Goal: Task Accomplishment & Management: Use online tool/utility

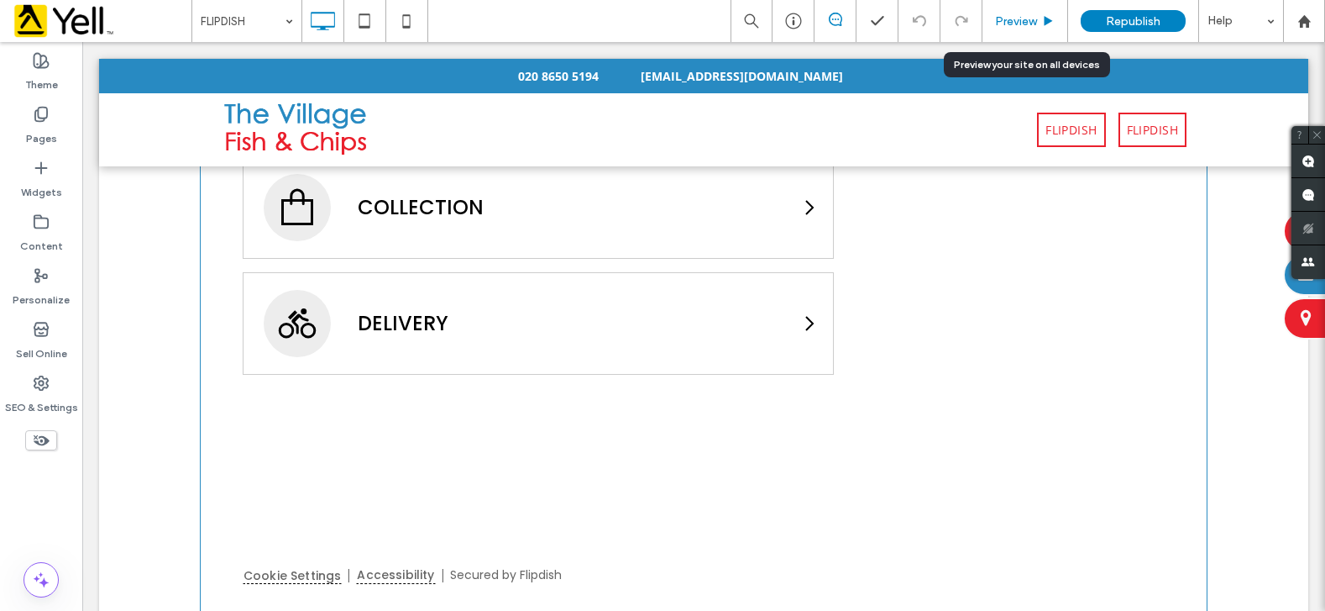
click at [1011, 16] on span "Preview" at bounding box center [1016, 21] width 42 height 14
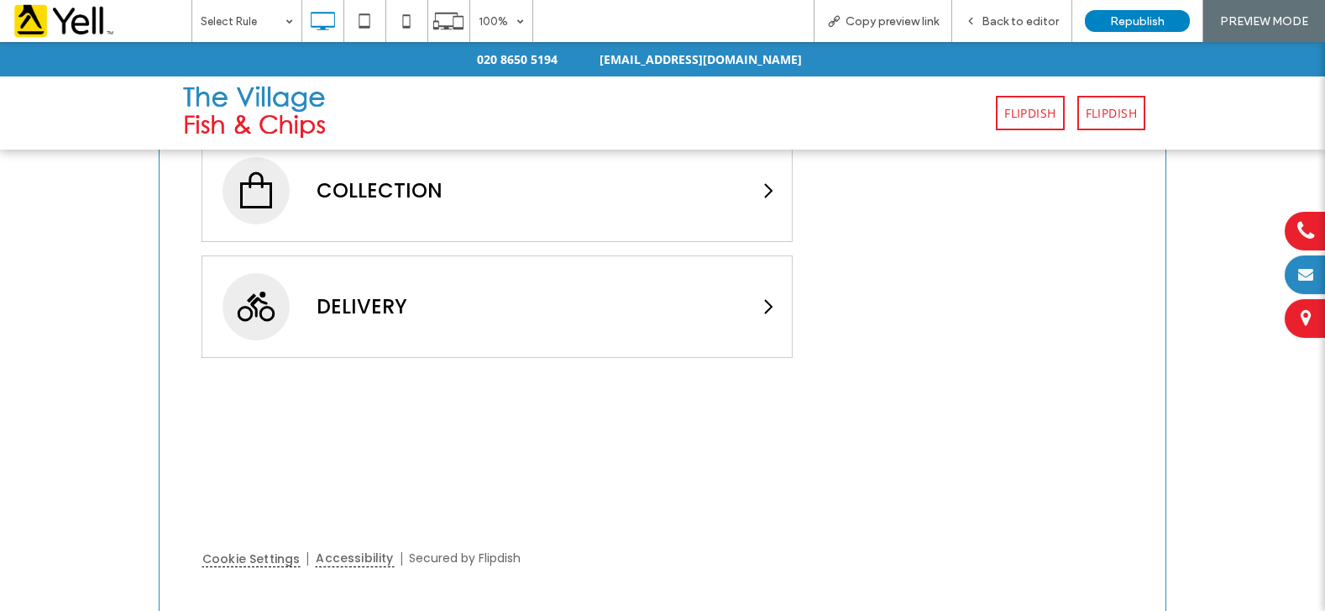
click at [1011, 16] on span "Back to editor" at bounding box center [1020, 21] width 77 height 14
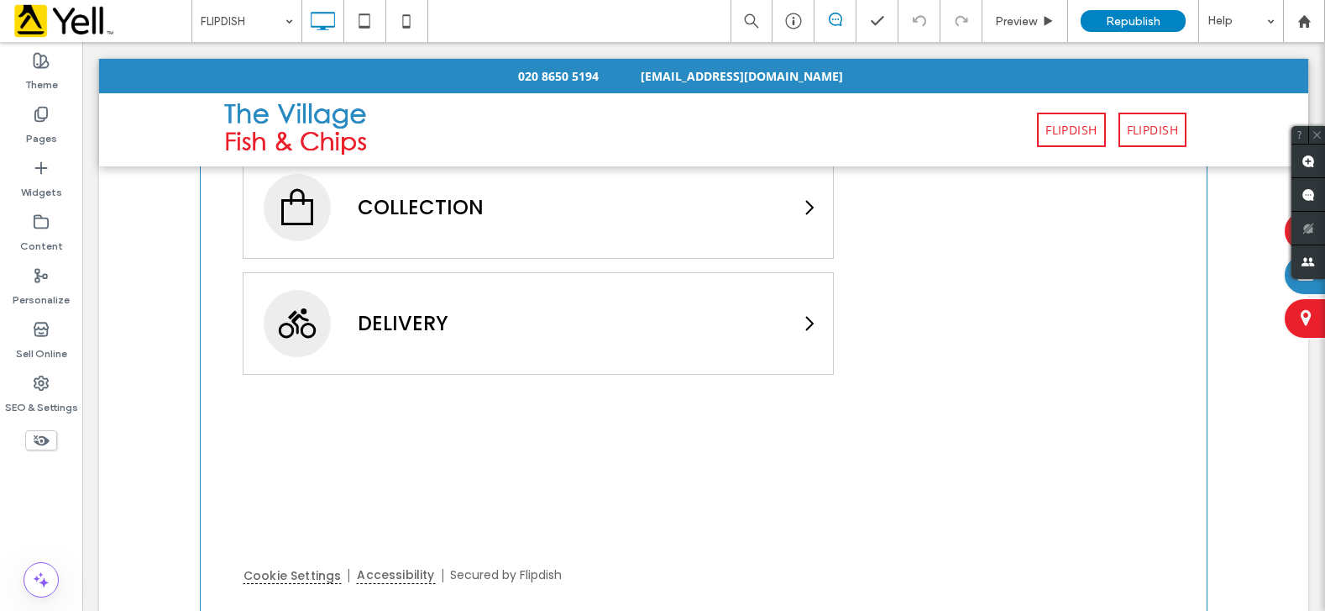
scroll to position [829, 0]
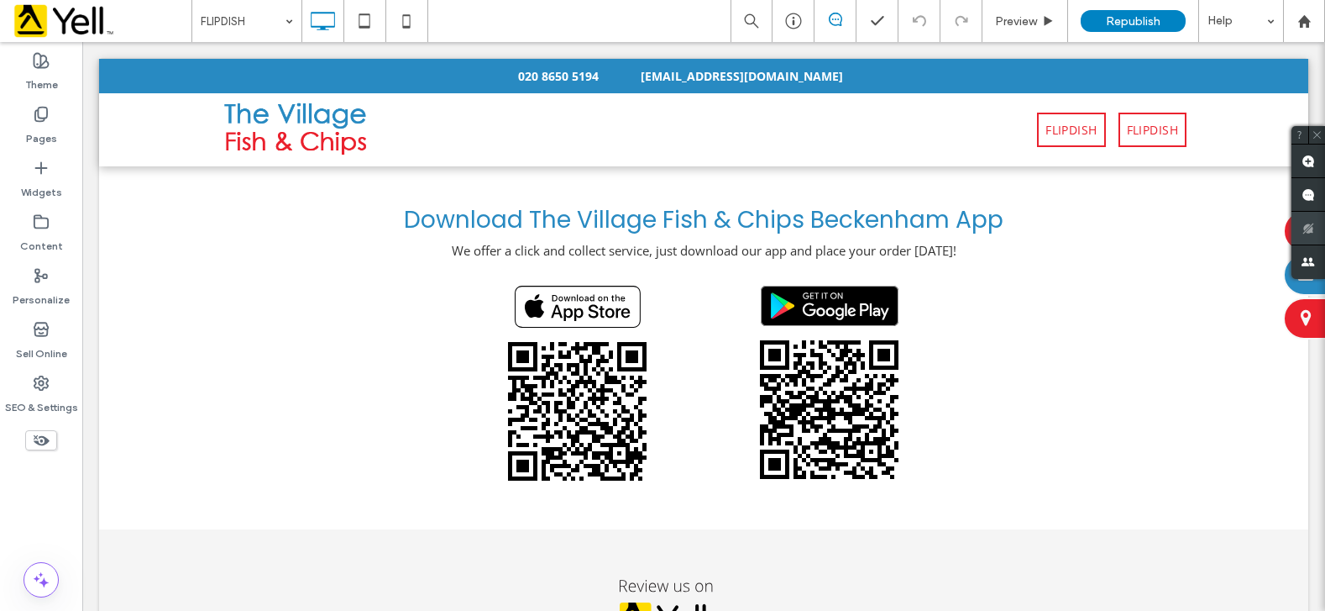
click at [1302, 233] on div at bounding box center [1309, 229] width 34 height 34
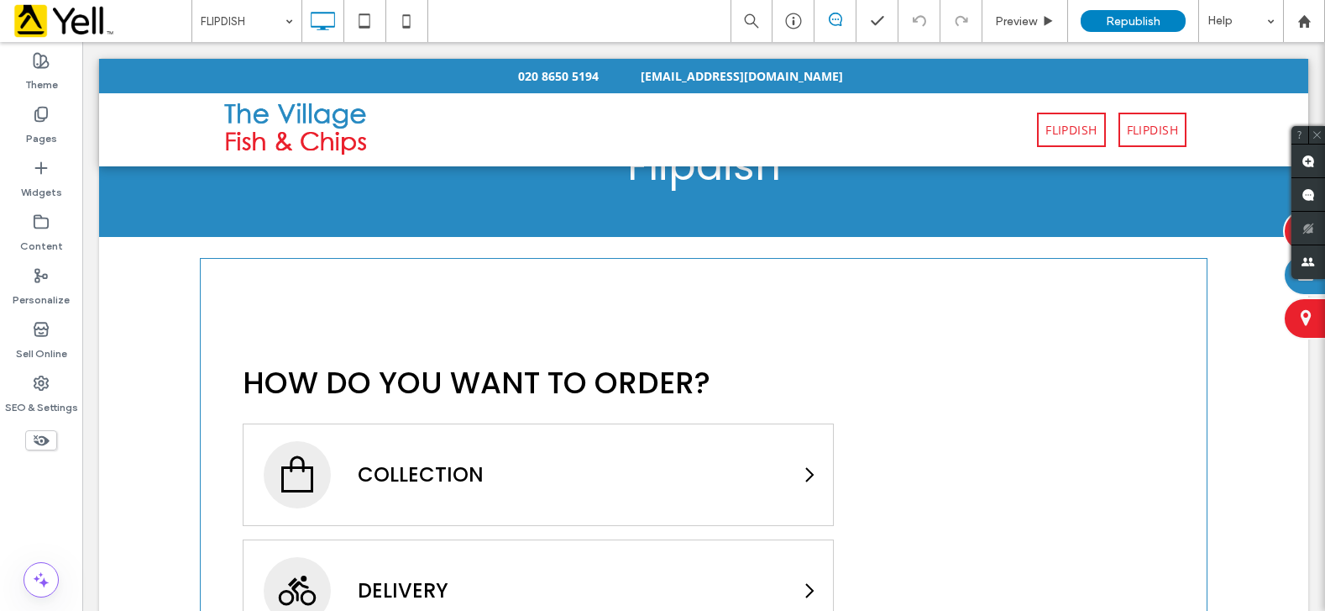
scroll to position [0, 0]
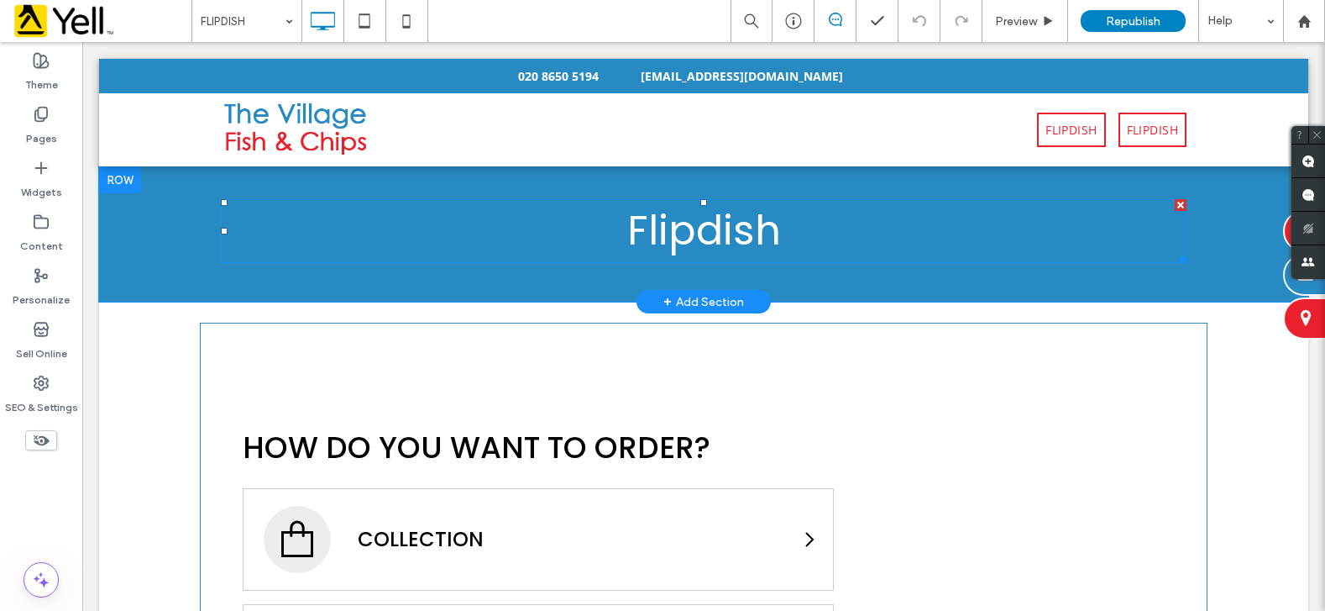
click at [815, 236] on h1 "Flipdish" at bounding box center [704, 231] width 966 height 60
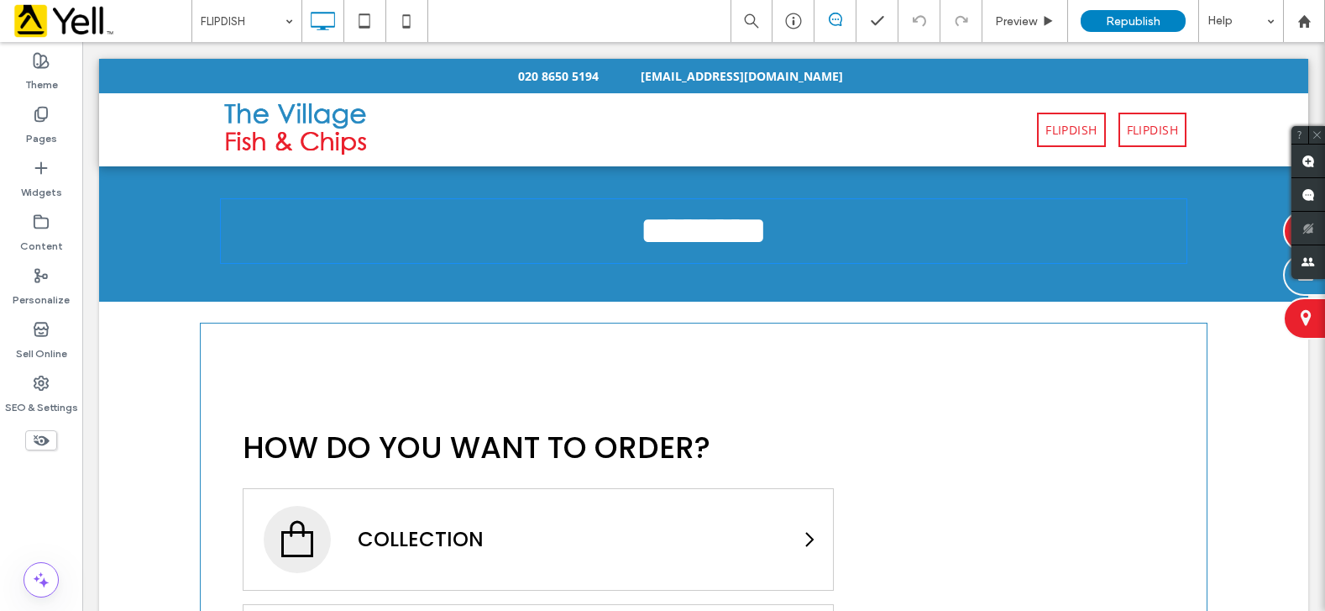
type input "*******"
type input "**"
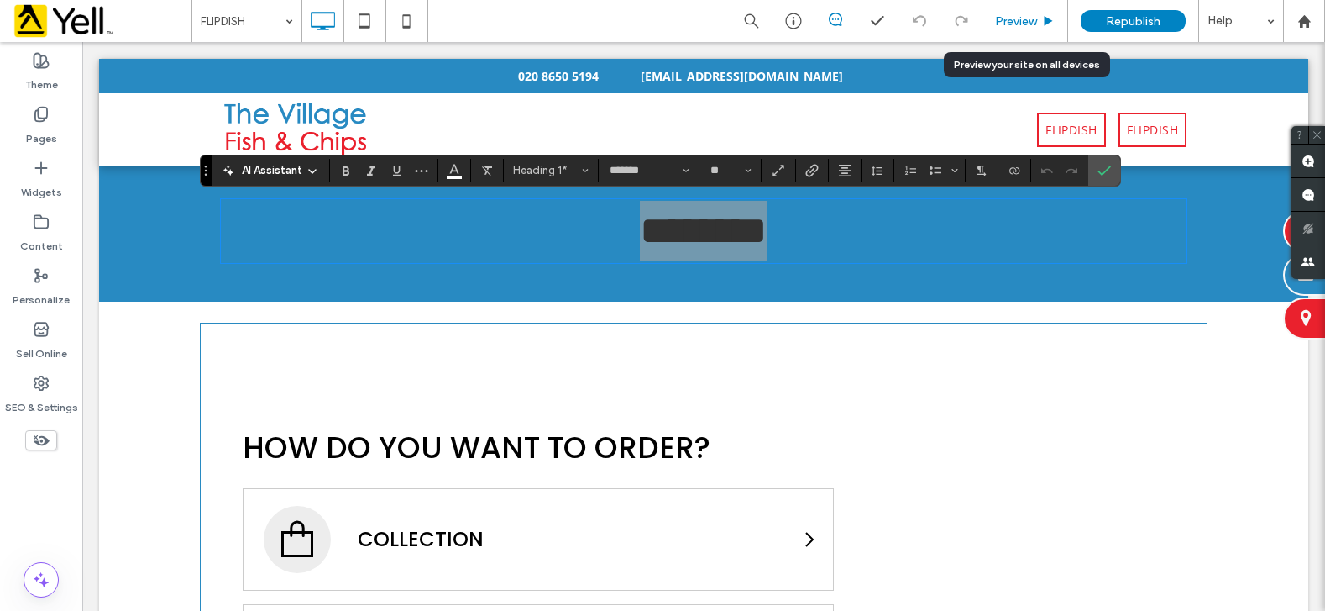
click at [1010, 23] on span "Preview" at bounding box center [1016, 21] width 42 height 14
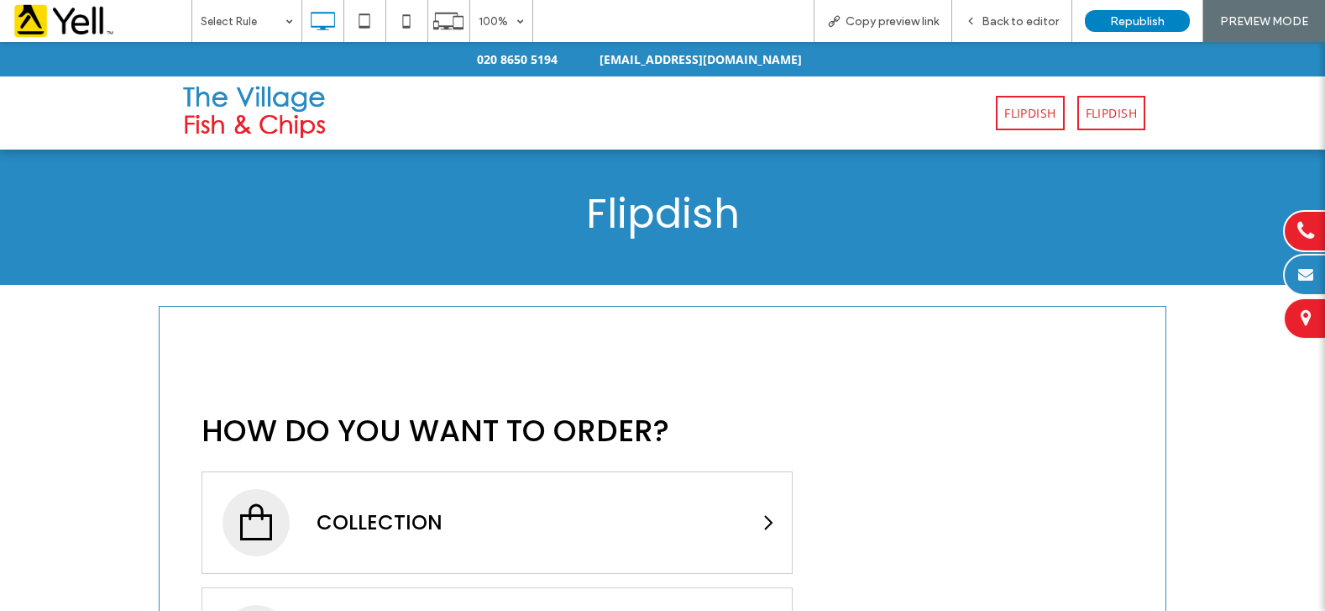
click at [697, 218] on span "Flipdish" at bounding box center [663, 214] width 154 height 56
click at [696, 218] on span "Flipdish" at bounding box center [663, 214] width 154 height 56
click at [1031, 112] on span "FLIPDISH" at bounding box center [1030, 113] width 51 height 18
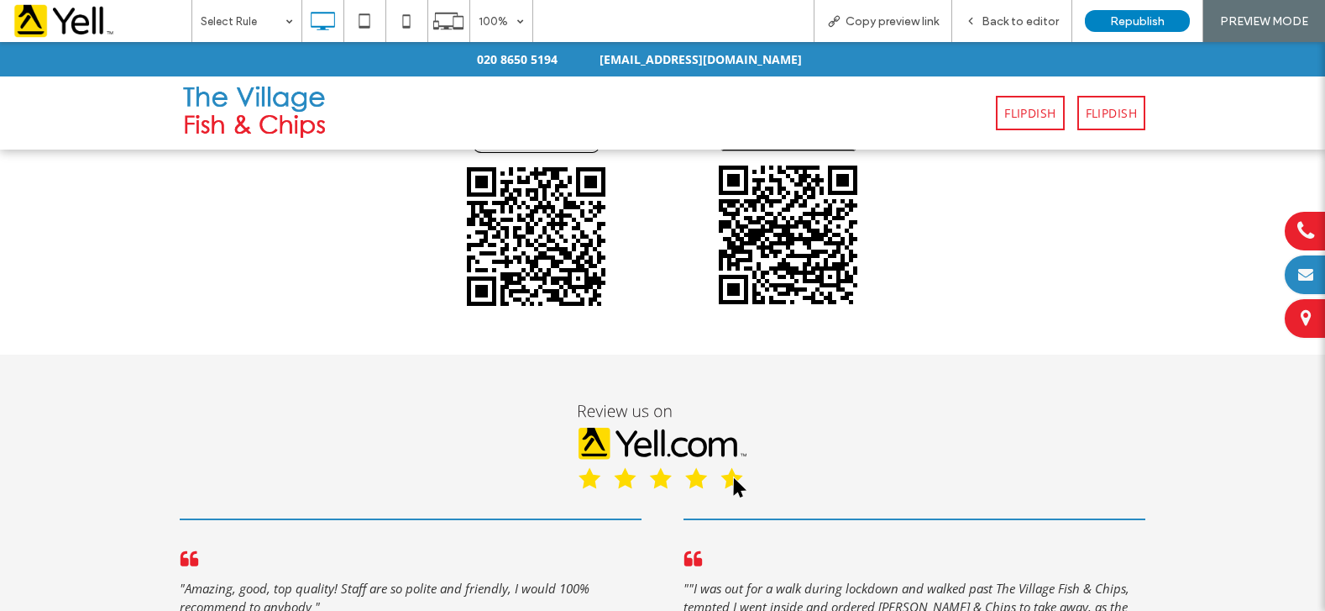
scroll to position [735, 0]
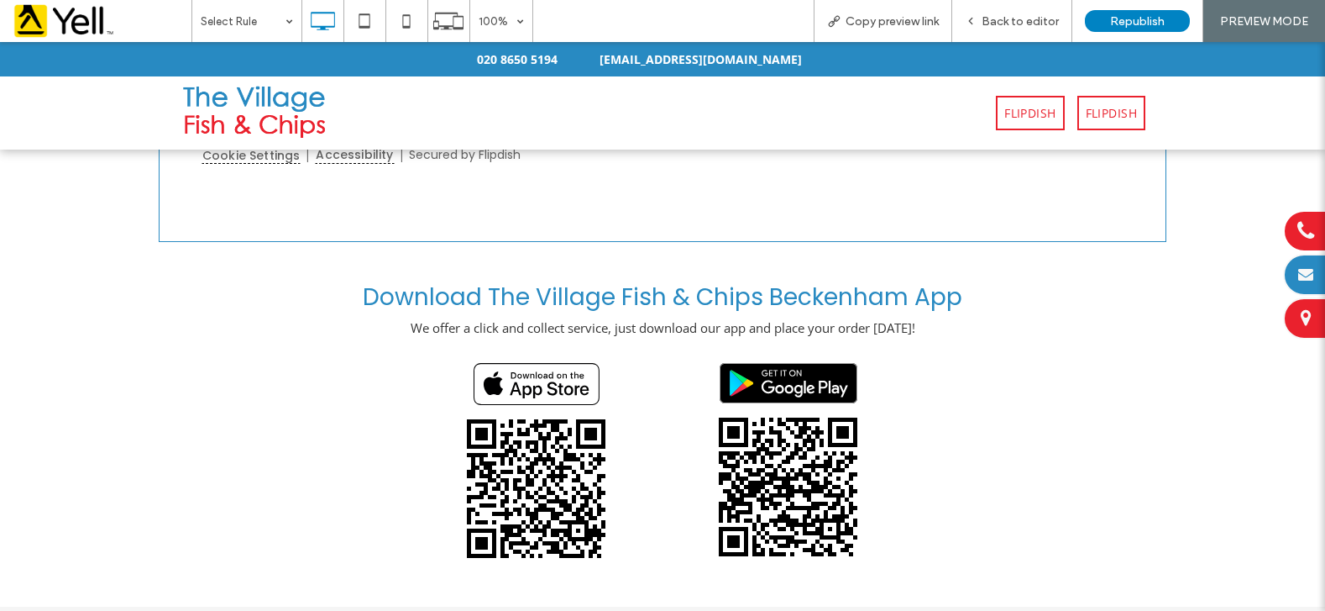
click at [1099, 114] on span "FLIPDISH" at bounding box center [1111, 113] width 51 height 18
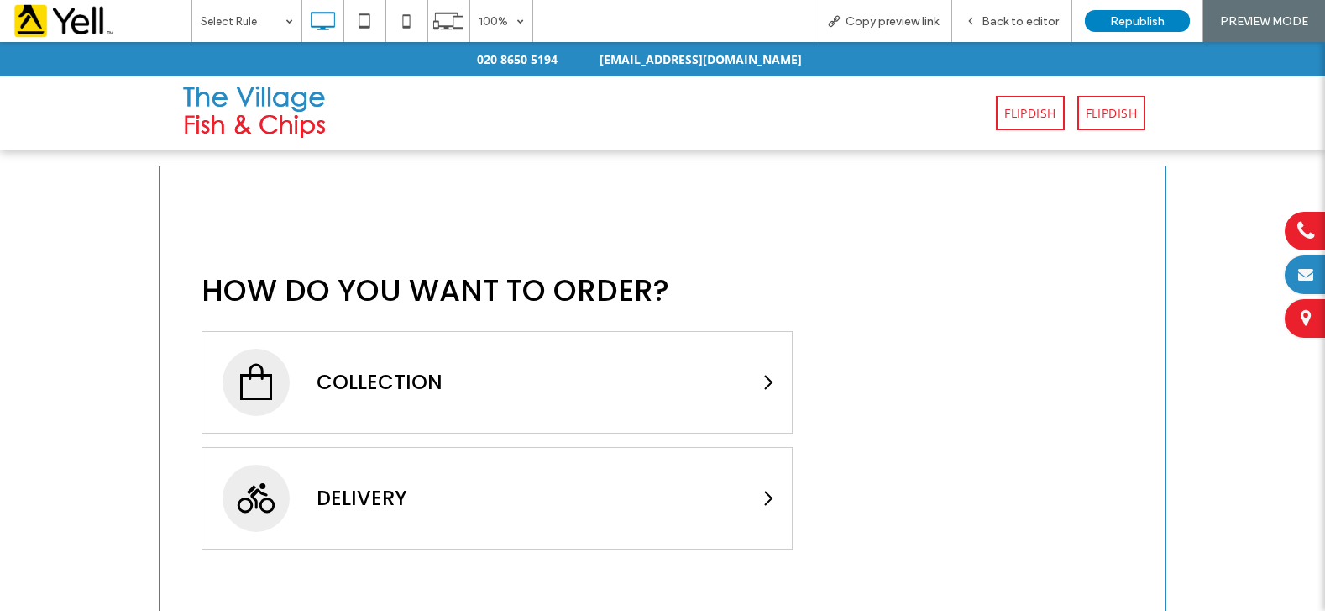
scroll to position [252, 0]
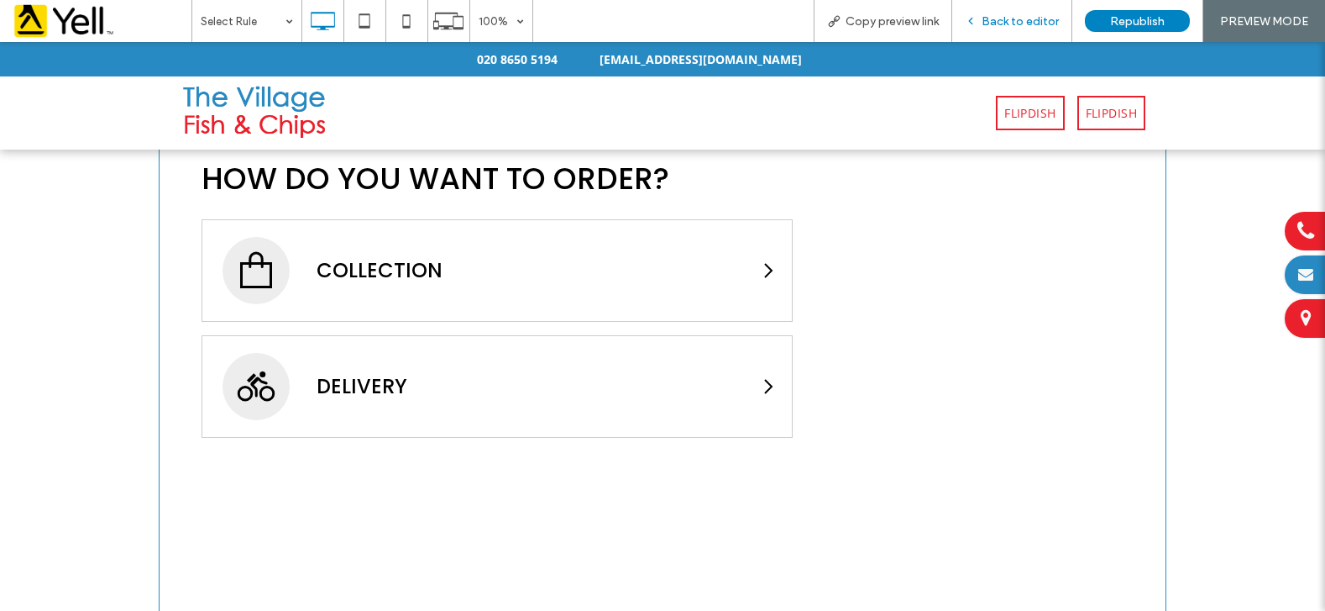
click at [1006, 22] on span "Back to editor" at bounding box center [1020, 21] width 77 height 14
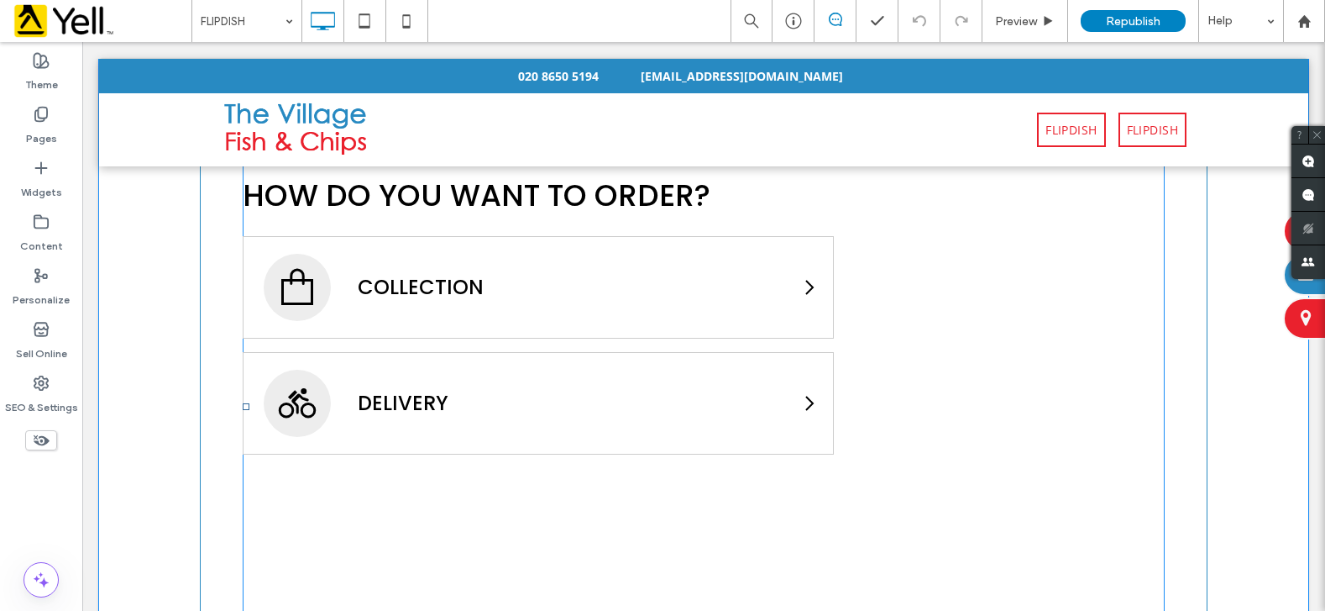
scroll to position [336, 0]
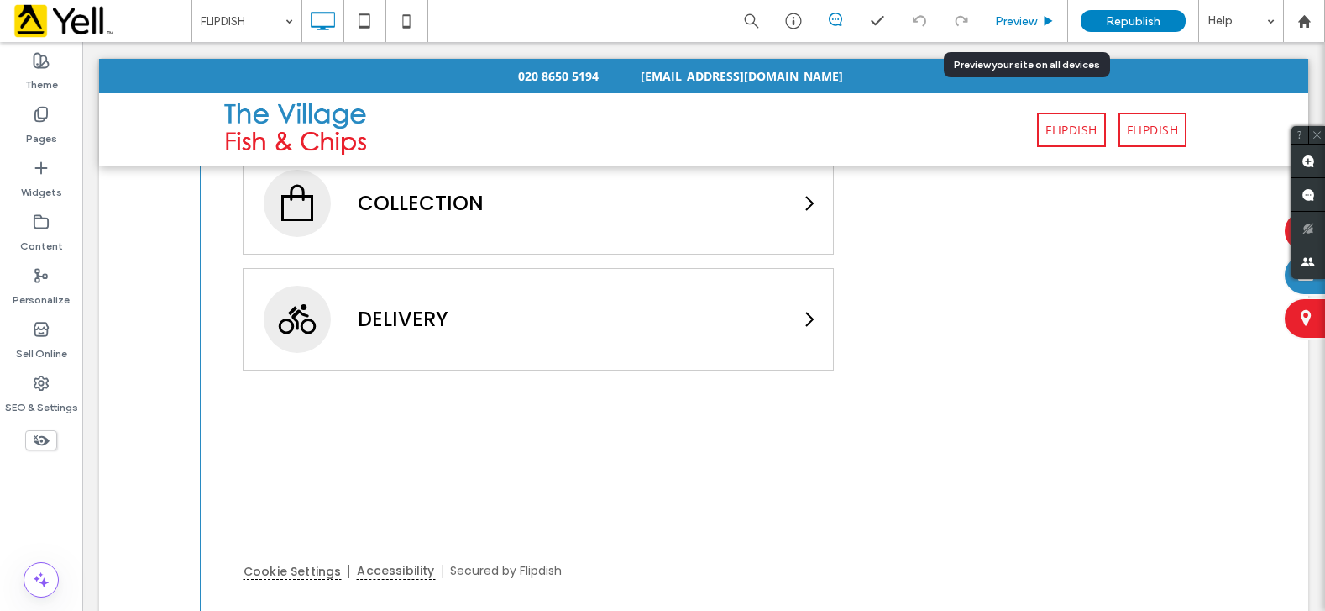
click at [1001, 18] on span "Preview" at bounding box center [1016, 21] width 42 height 14
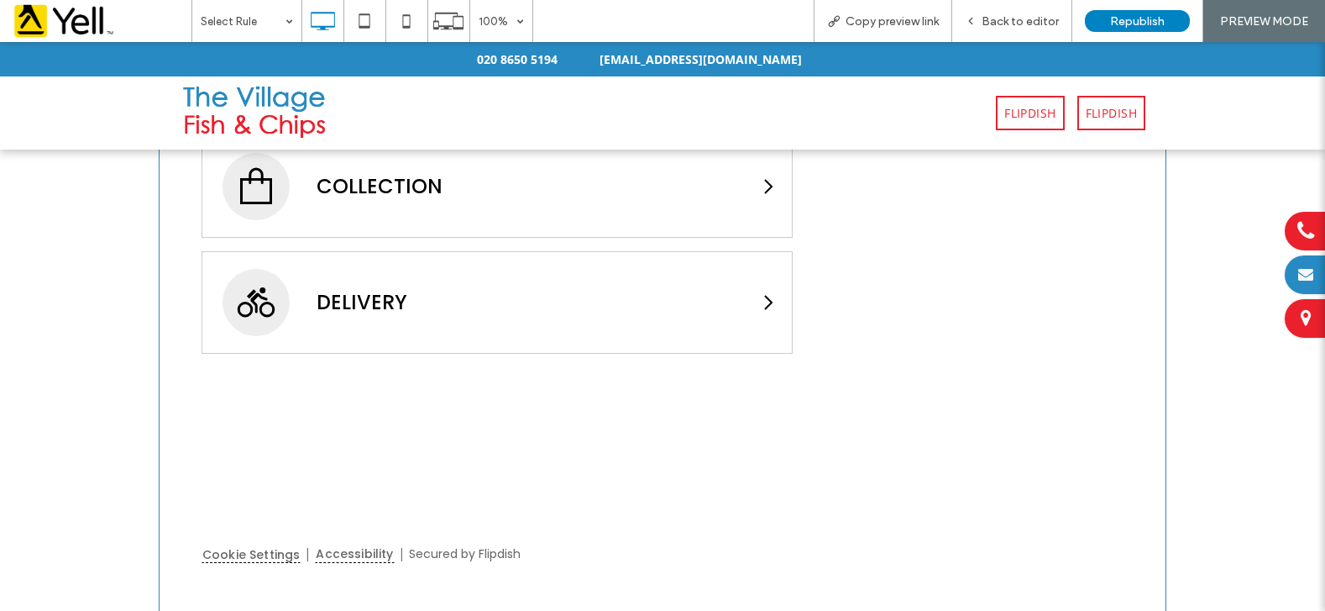
scroll to position [84, 0]
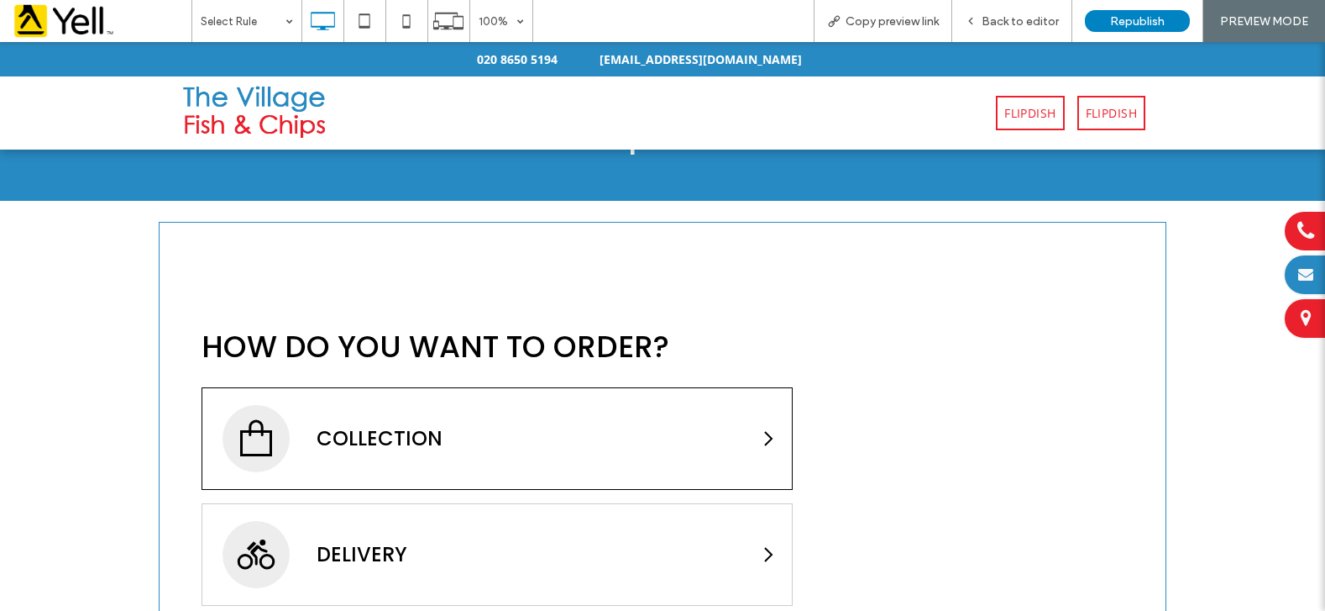
click at [432, 441] on h2 "Collection" at bounding box center [380, 438] width 126 height 27
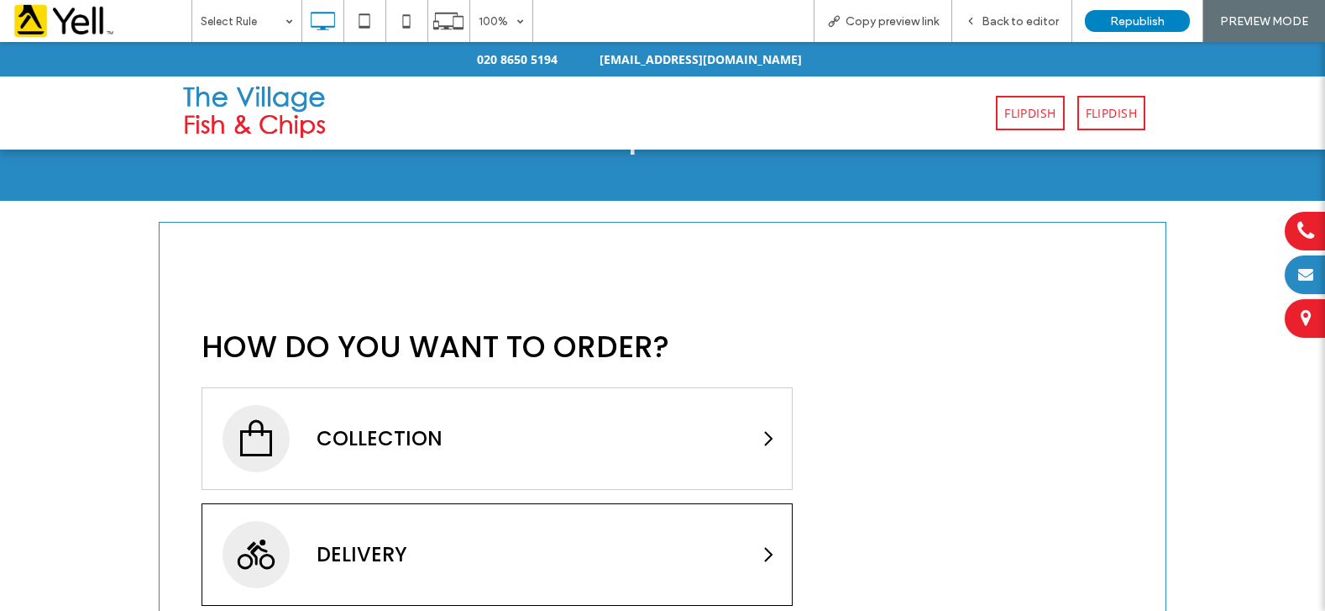
click at [400, 556] on div "Delivery" at bounding box center [507, 554] width 569 height 67
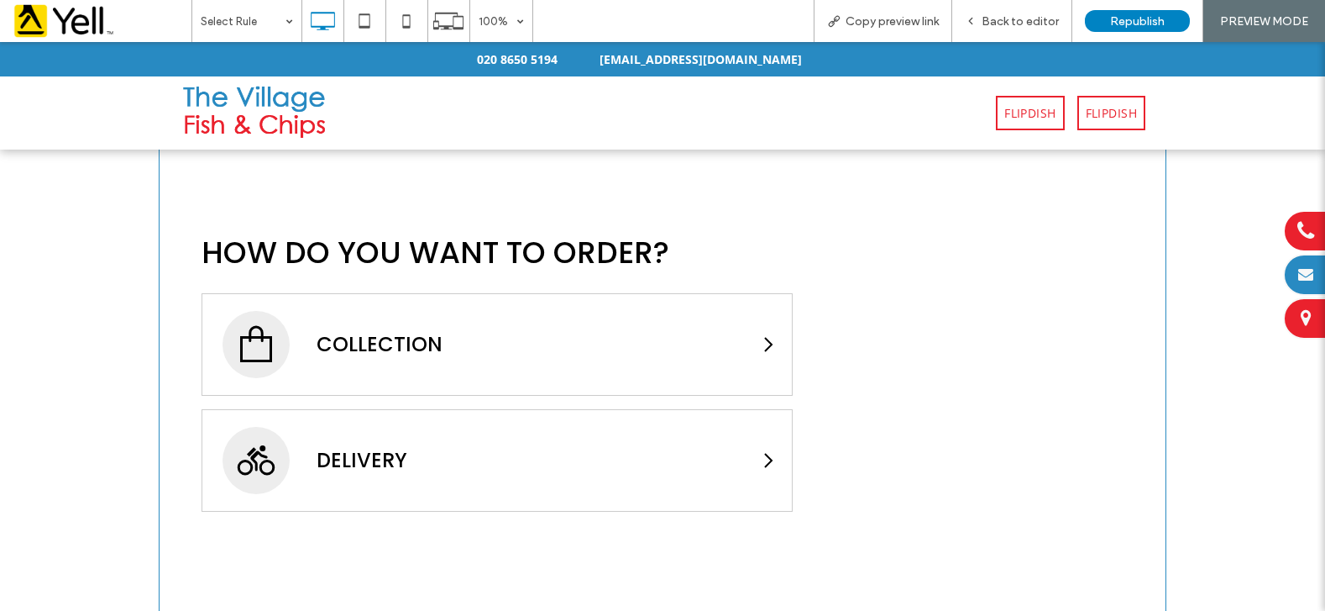
scroll to position [0, 0]
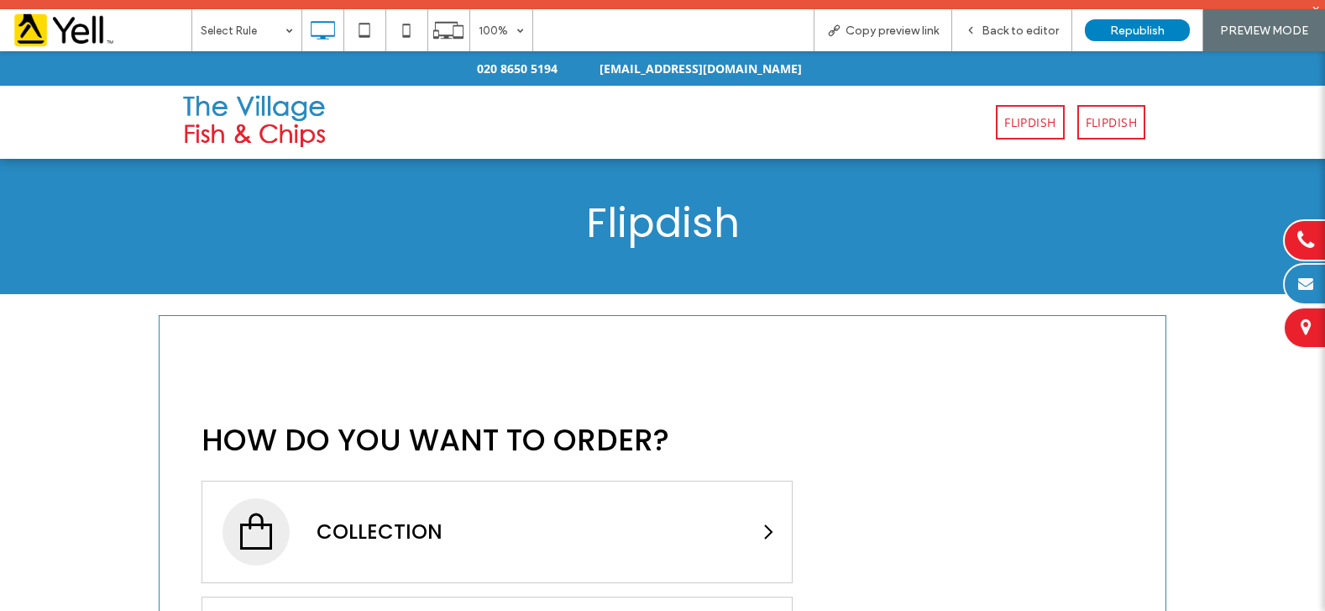
click at [1027, 114] on span "FLIPDISH" at bounding box center [1030, 122] width 51 height 18
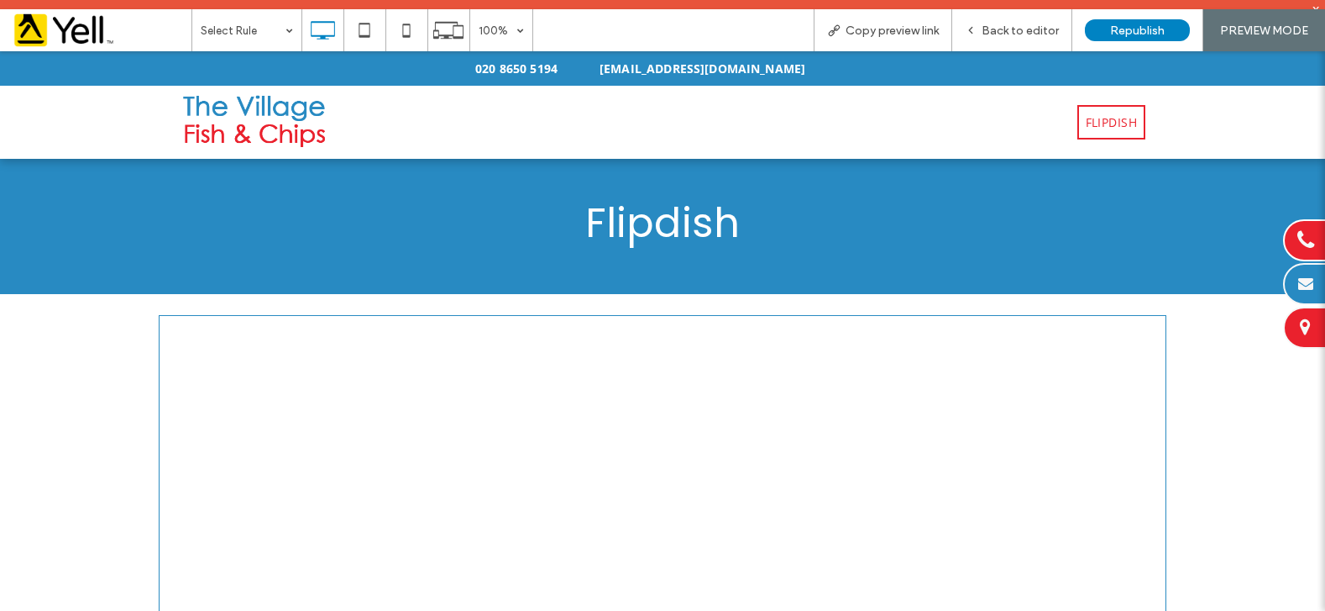
click at [1105, 138] on link "FLIPDISH" at bounding box center [1112, 122] width 68 height 34
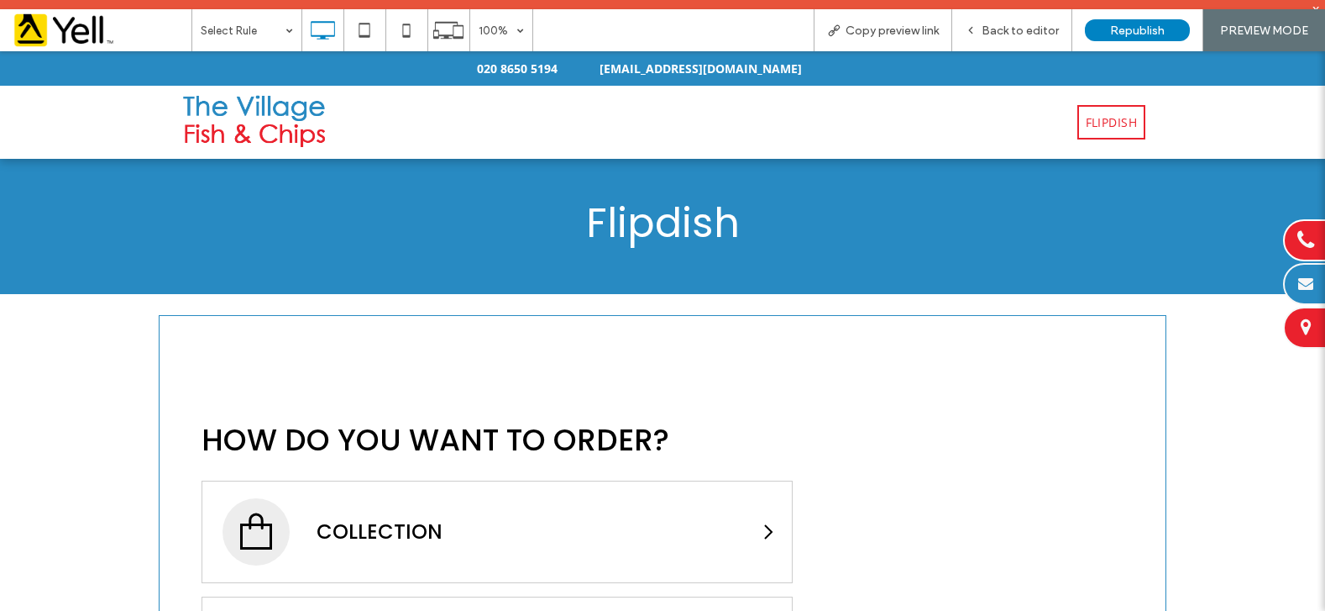
scroll to position [315, 0]
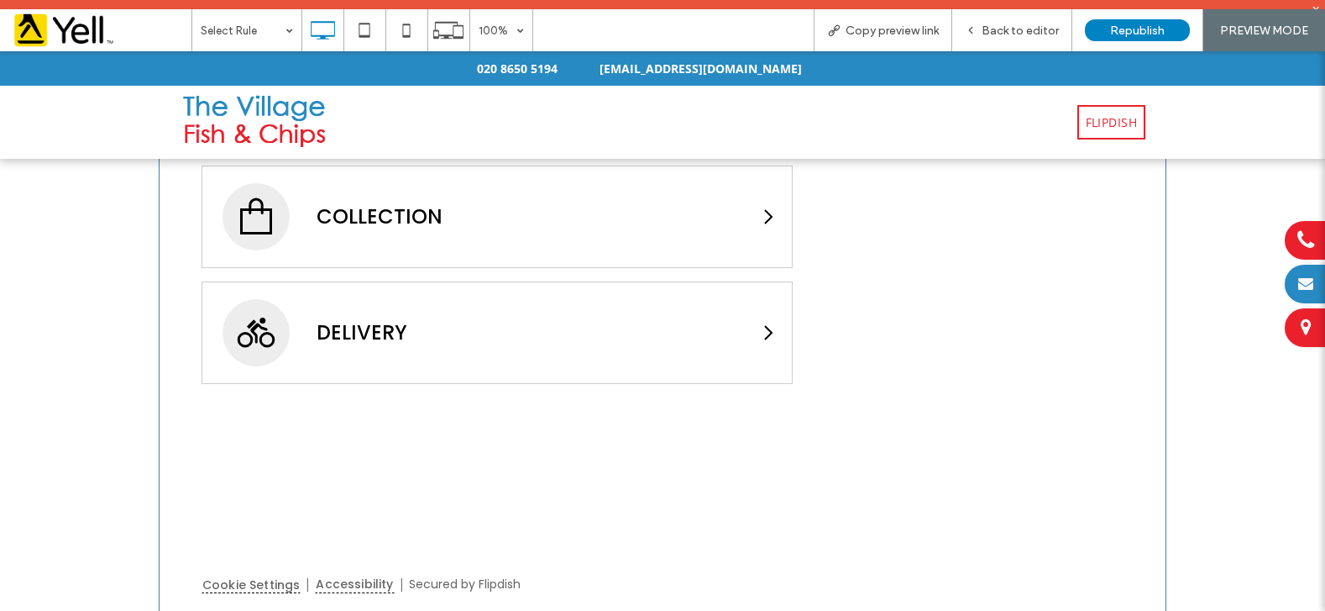
click at [1104, 124] on span "FLIPDISH" at bounding box center [1111, 122] width 51 height 18
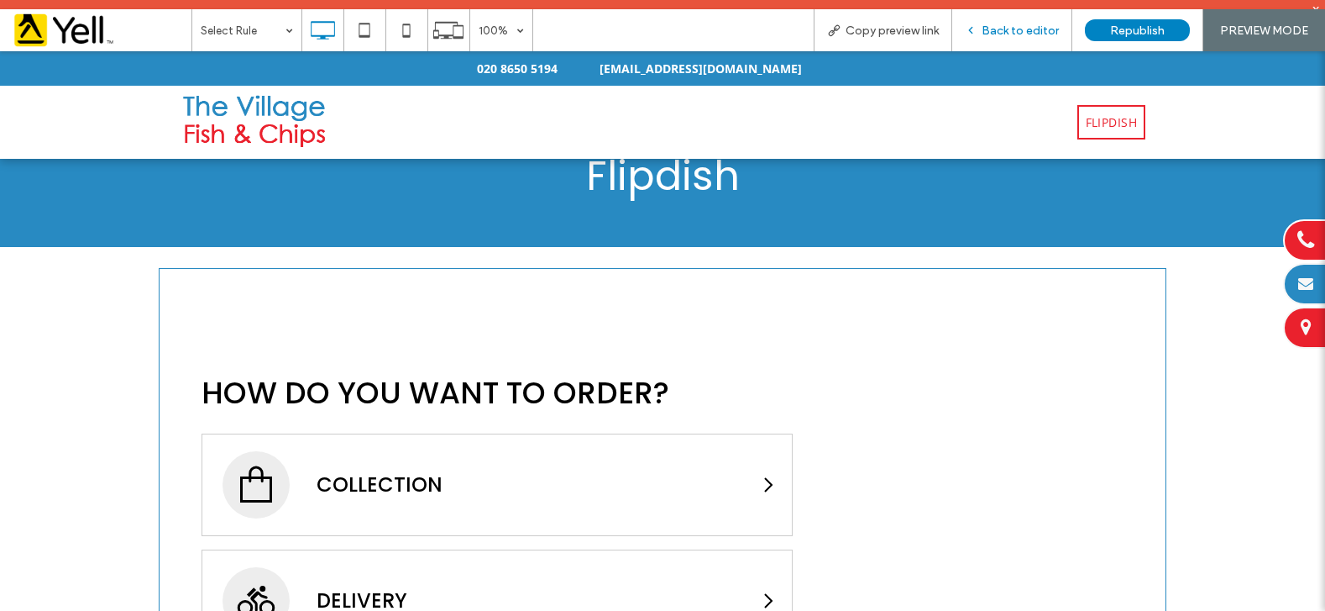
scroll to position [0, 0]
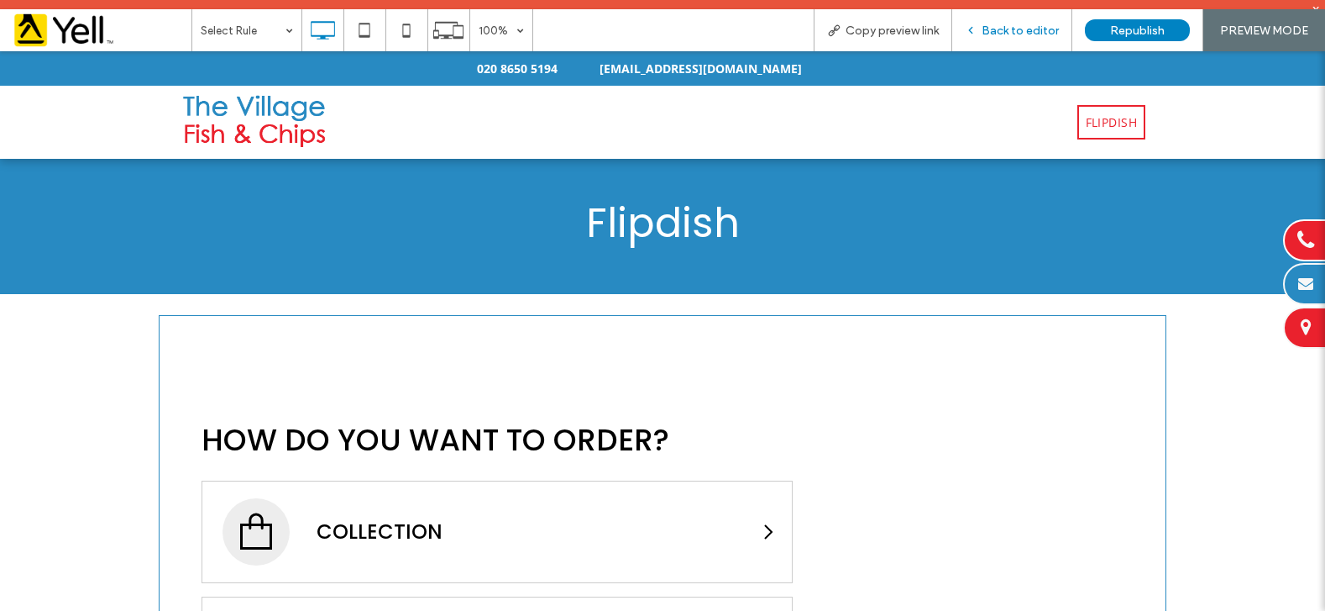
click at [986, 21] on div "Back to editor" at bounding box center [1012, 30] width 120 height 42
click at [991, 34] on span "Back to editor" at bounding box center [1020, 31] width 77 height 14
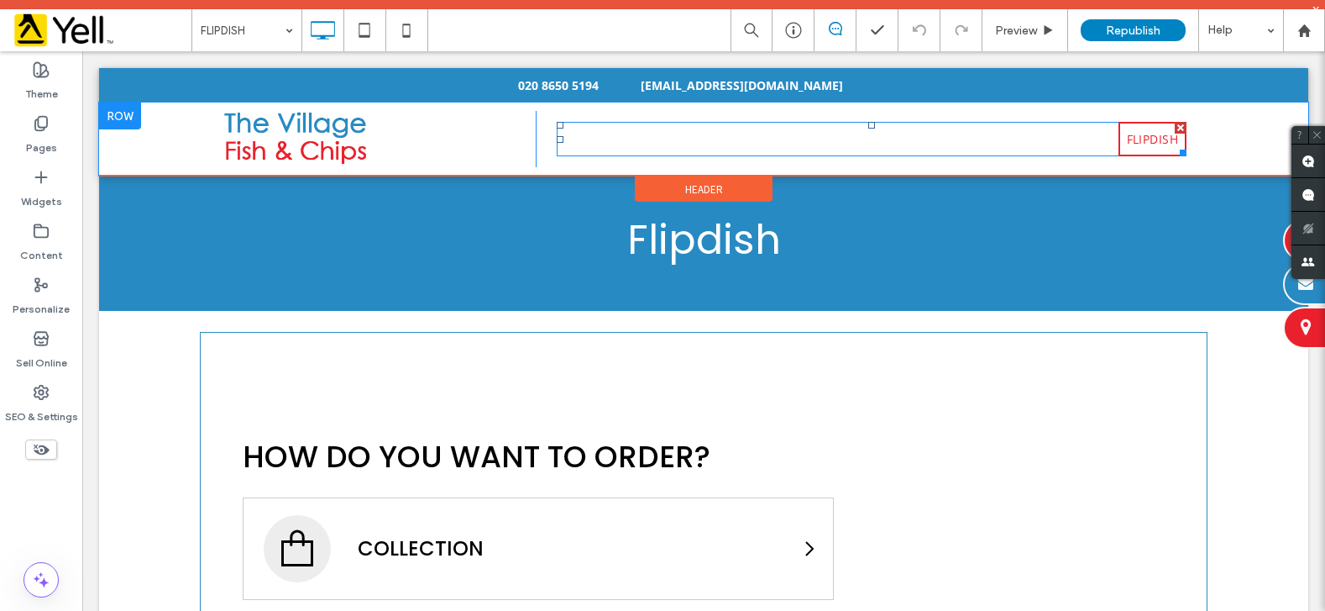
click at [1152, 144] on span "FLIPDISH" at bounding box center [1152, 139] width 51 height 18
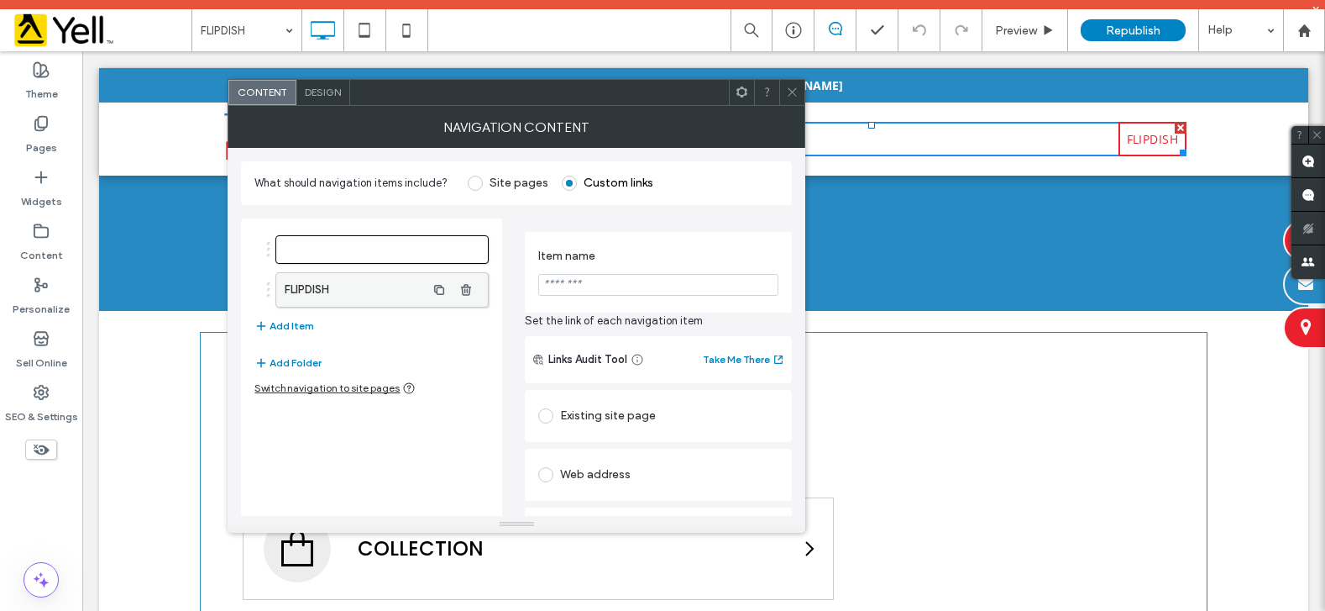
click at [392, 303] on label "FLIPDISH" at bounding box center [355, 290] width 140 height 34
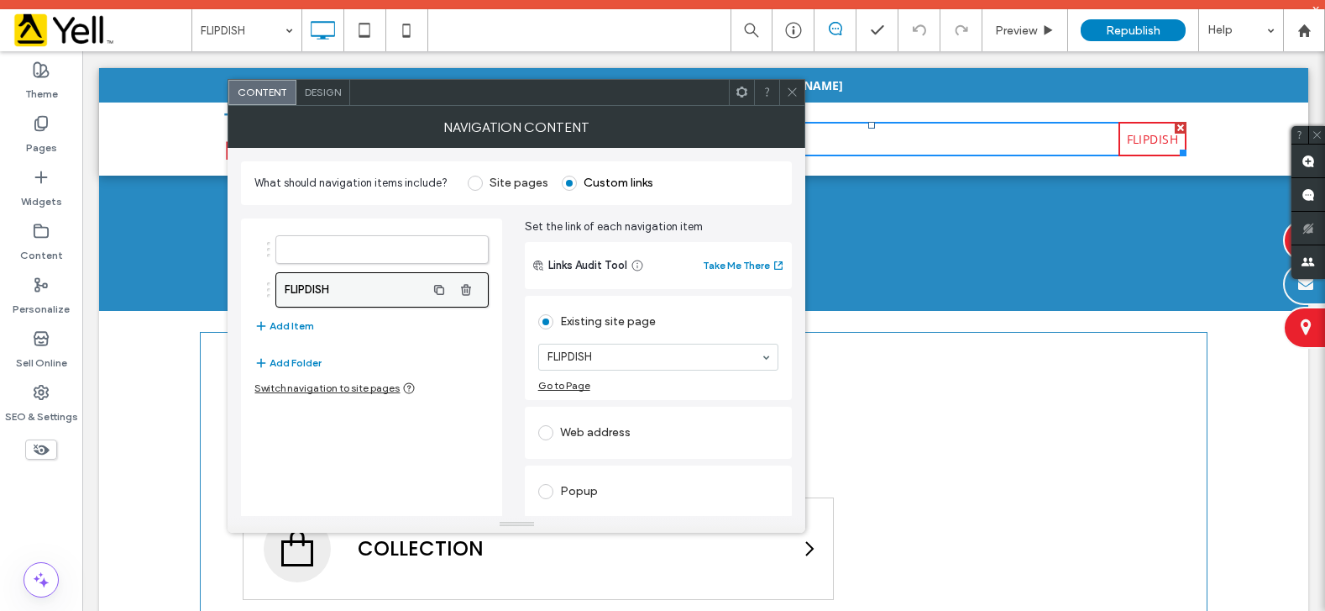
click at [376, 290] on label "FLIPDISH" at bounding box center [355, 290] width 140 height 34
click at [794, 96] on icon at bounding box center [792, 92] width 13 height 13
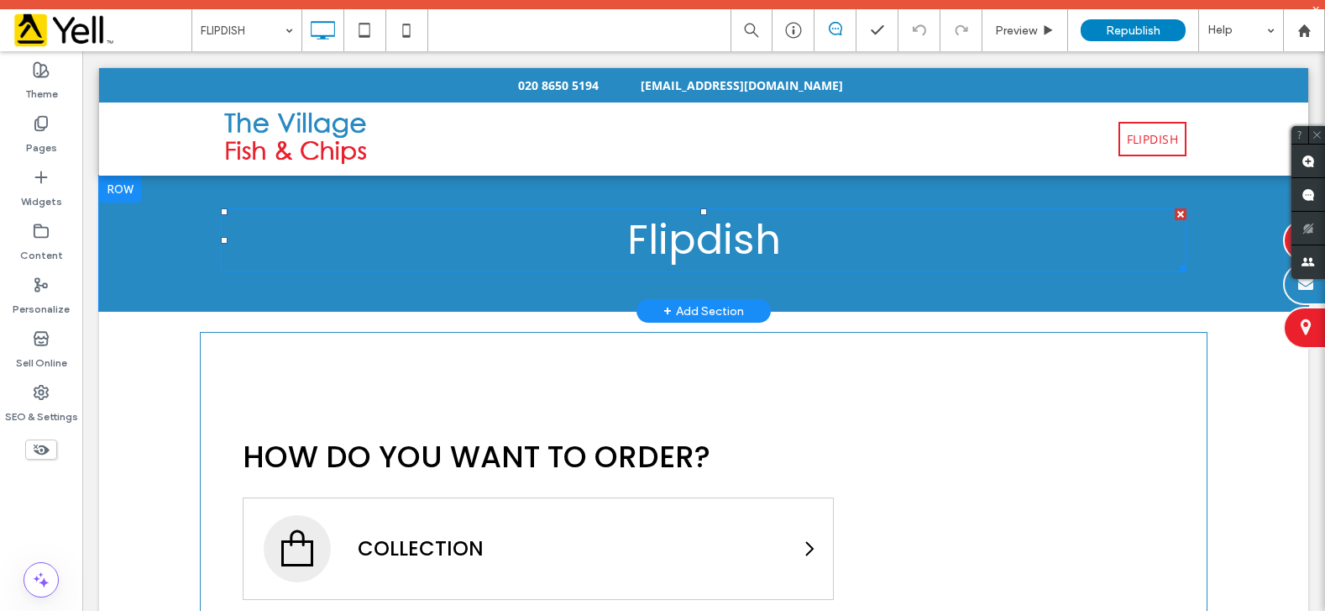
click at [730, 241] on span "Flipdish" at bounding box center [704, 240] width 154 height 56
